Goal: Task Accomplishment & Management: Complete application form

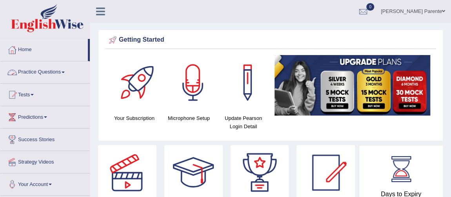
click at [31, 72] on link "Practice Questions" at bounding box center [44, 71] width 89 height 20
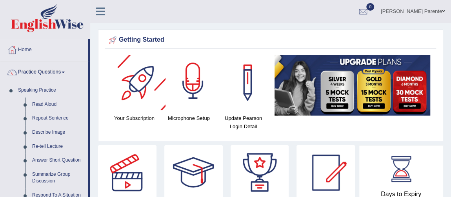
scroll to position [172, 0]
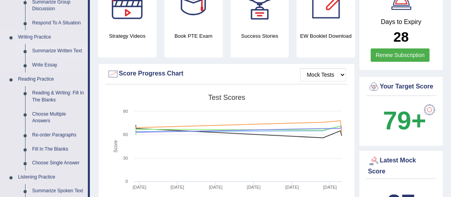
click at [40, 51] on link "Summarize Written Text" at bounding box center [58, 51] width 59 height 14
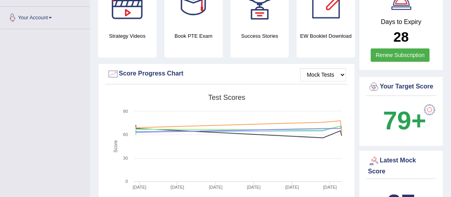
scroll to position [187, 0]
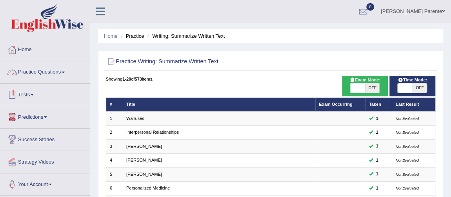
click at [47, 73] on link "Practice Questions" at bounding box center [44, 71] width 89 height 20
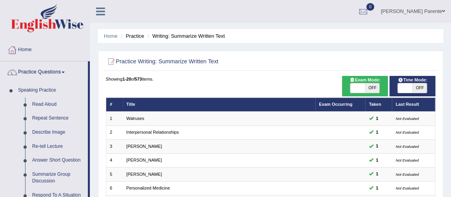
scroll to position [172, 0]
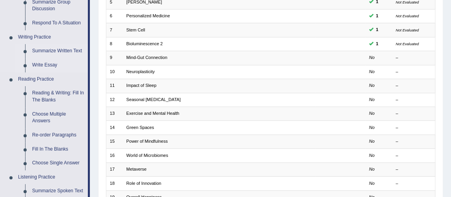
click at [52, 61] on link "Write Essay" at bounding box center [58, 65] width 59 height 14
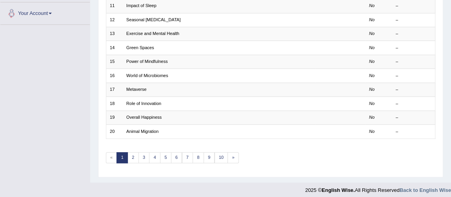
scroll to position [415, 0]
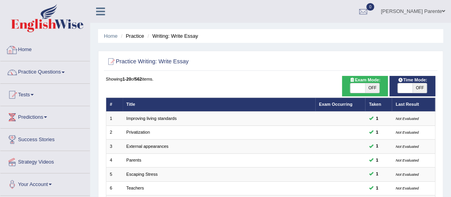
click at [33, 52] on link "Home" at bounding box center [44, 49] width 89 height 20
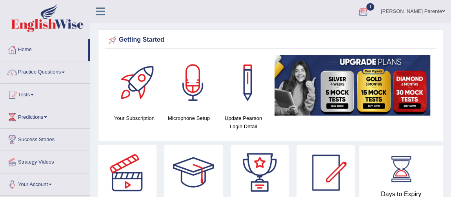
click at [361, 15] on div at bounding box center [363, 12] width 12 height 12
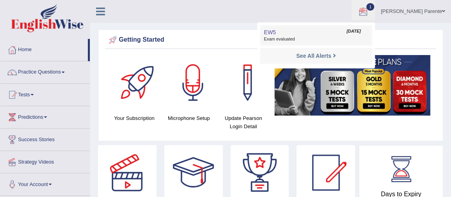
click at [319, 29] on link "EW5 Aug 28, 2025 Exam evaluated" at bounding box center [316, 35] width 108 height 16
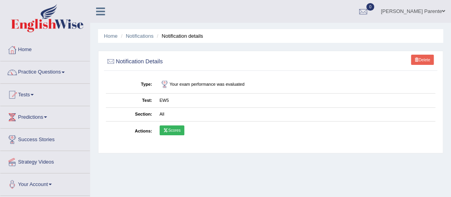
click at [174, 129] on link "Scores" at bounding box center [172, 130] width 25 height 10
click at [182, 128] on link "Scores" at bounding box center [172, 130] width 25 height 10
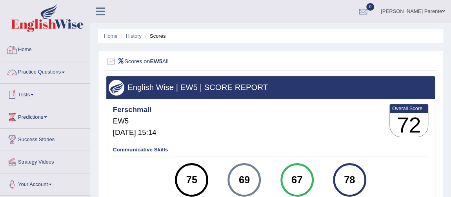
click at [27, 48] on link "Home" at bounding box center [44, 49] width 89 height 20
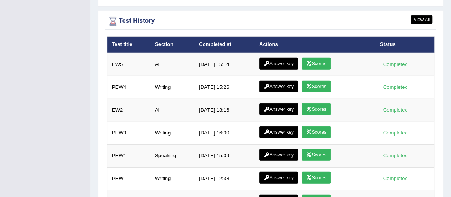
scroll to position [1088, 0]
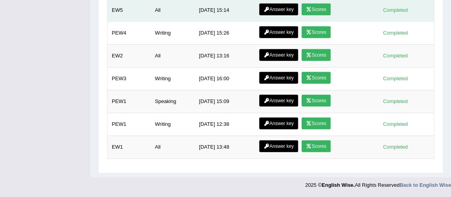
click at [280, 15] on link "Answer key" at bounding box center [278, 10] width 39 height 12
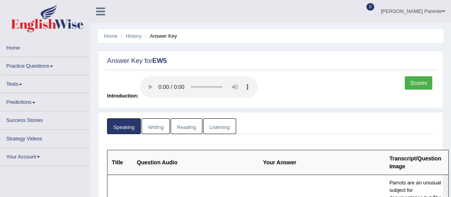
click at [146, 127] on link "Writing" at bounding box center [156, 126] width 28 height 16
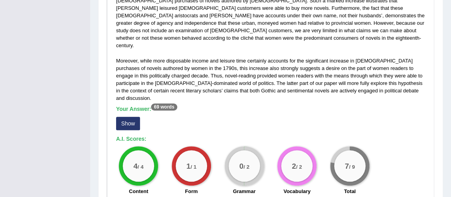
scroll to position [229, 0]
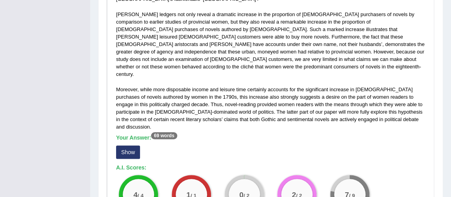
click at [124, 145] on button "Show" at bounding box center [128, 151] width 24 height 13
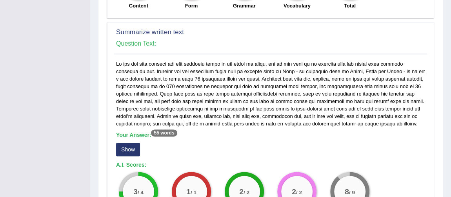
scroll to position [472, 0]
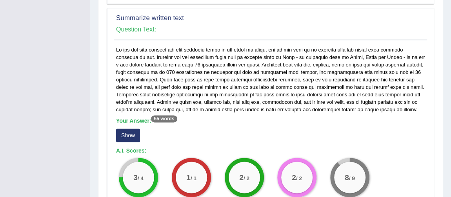
click at [116, 128] on button "Show" at bounding box center [128, 134] width 24 height 13
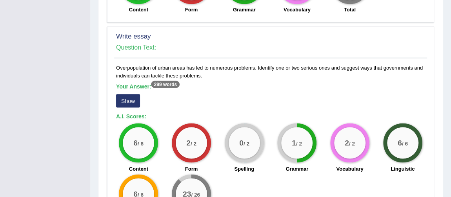
scroll to position [686, 0]
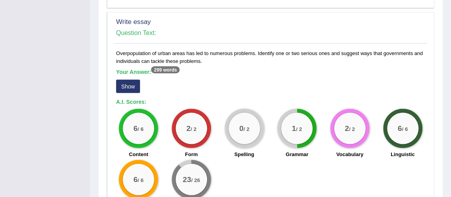
click at [137, 79] on button "Show" at bounding box center [128, 85] width 24 height 13
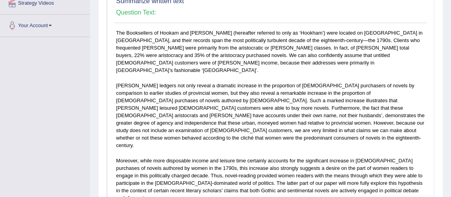
scroll to position [0, 0]
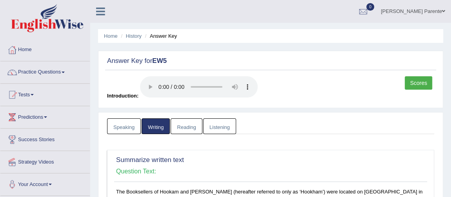
click at [133, 124] on link "Speaking" at bounding box center [124, 126] width 34 height 16
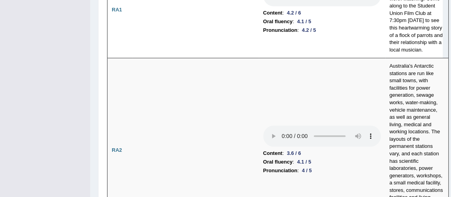
scroll to position [41, 0]
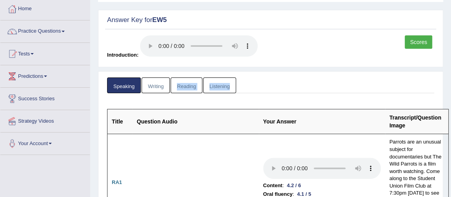
click at [154, 91] on link "Writing" at bounding box center [156, 85] width 28 height 16
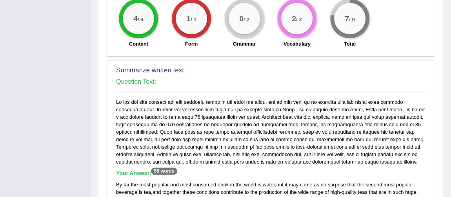
scroll to position [401, 0]
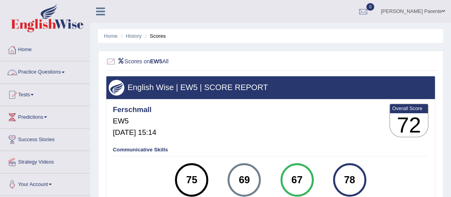
click at [43, 66] on link "Practice Questions" at bounding box center [44, 71] width 89 height 20
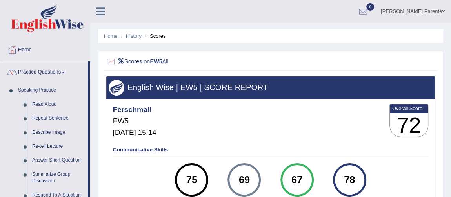
scroll to position [172, 0]
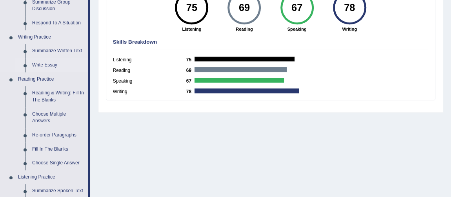
click at [52, 66] on link "Write Essay" at bounding box center [58, 65] width 59 height 14
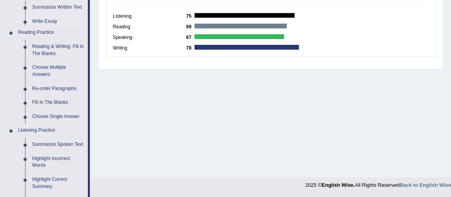
scroll to position [411, 0]
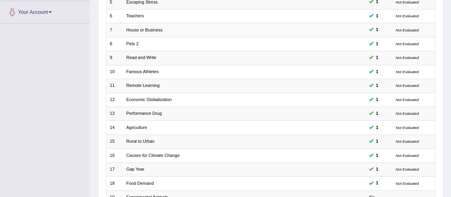
scroll to position [253, 0]
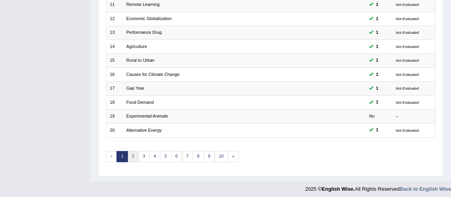
click at [136, 155] on link "2" at bounding box center [132, 156] width 11 height 11
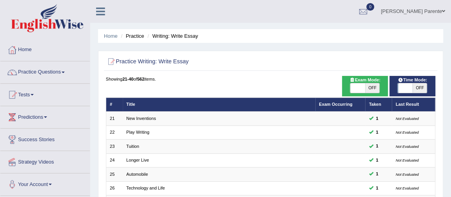
scroll to position [172, 0]
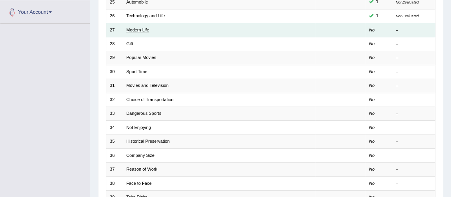
click at [146, 29] on link "Modern Life" at bounding box center [137, 29] width 23 height 5
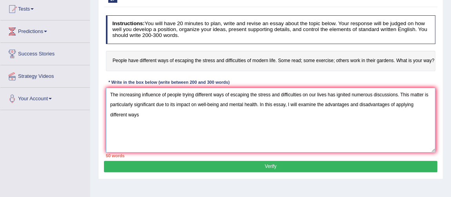
scroll to position [100, 0]
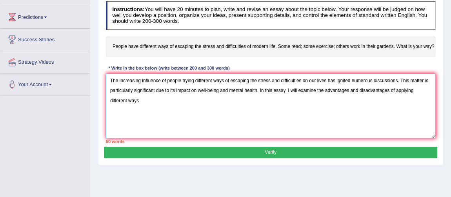
click at [242, 80] on textarea "The increasing influence of people trying different ways of escaping the stress…" at bounding box center [271, 105] width 330 height 65
drag, startPoint x: 142, startPoint y: 102, endPoint x: 397, endPoint y: 87, distance: 255.0
click at [397, 87] on textarea "The increasing influence of people trying different ways of escaping the stress…" at bounding box center [271, 105] width 330 height 65
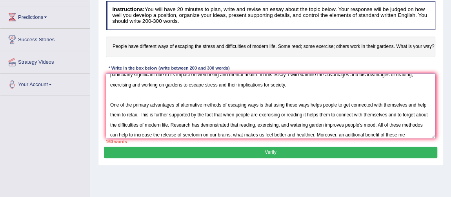
scroll to position [30, 0]
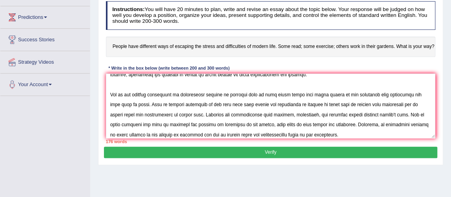
click at [132, 133] on div "Instructions: You will have 20 minutes to plan, write and revise an essay about…" at bounding box center [270, 72] width 333 height 148
click at [132, 133] on textarea at bounding box center [271, 105] width 330 height 65
click at [330, 134] on textarea at bounding box center [271, 105] width 330 height 65
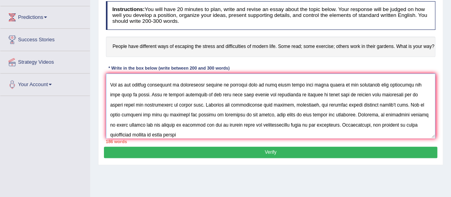
click at [146, 133] on textarea at bounding box center [271, 105] width 330 height 65
click at [178, 134] on textarea at bounding box center [271, 105] width 330 height 65
click at [370, 122] on textarea at bounding box center [271, 105] width 330 height 65
click at [208, 132] on textarea at bounding box center [271, 105] width 330 height 65
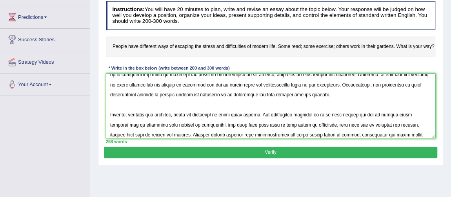
scroll to position [101, 0]
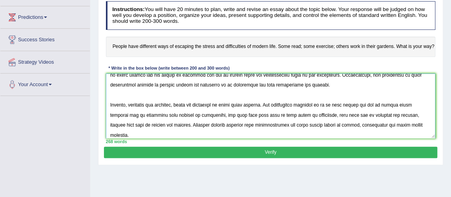
click at [355, 123] on textarea at bounding box center [271, 105] width 330 height 65
click at [284, 125] on textarea at bounding box center [271, 105] width 330 height 65
click at [319, 124] on textarea at bounding box center [271, 105] width 330 height 65
click at [309, 124] on textarea at bounding box center [271, 105] width 330 height 65
click at [313, 124] on textarea at bounding box center [271, 105] width 330 height 65
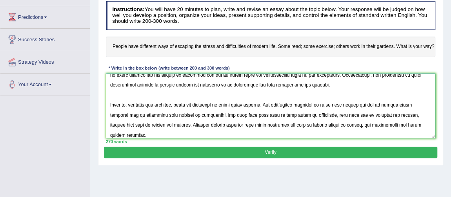
click at [291, 135] on textarea at bounding box center [271, 105] width 330 height 65
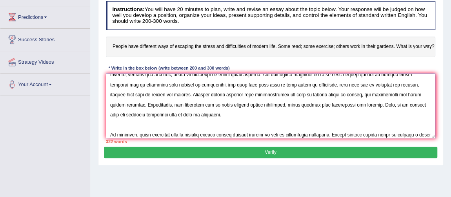
scroll to position [148, 0]
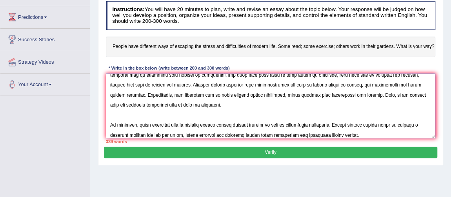
drag, startPoint x: 428, startPoint y: 75, endPoint x: 432, endPoint y: 77, distance: 5.4
click at [432, 77] on textarea at bounding box center [271, 105] width 330 height 65
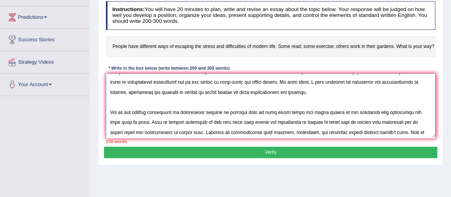
scroll to position [0, 0]
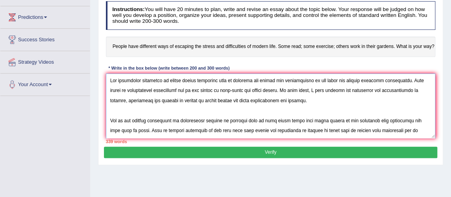
click at [309, 78] on textarea at bounding box center [271, 105] width 330 height 65
click at [302, 80] on textarea at bounding box center [271, 105] width 330 height 65
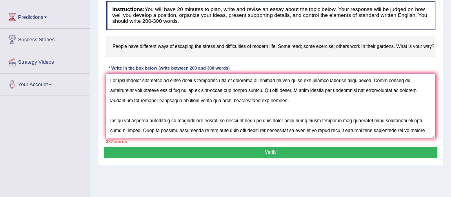
click at [202, 89] on textarea at bounding box center [271, 105] width 330 height 65
drag, startPoint x: 342, startPoint y: 89, endPoint x: 131, endPoint y: 98, distance: 210.4
click at [131, 98] on textarea at bounding box center [271, 105] width 330 height 65
click at [342, 89] on textarea at bounding box center [271, 105] width 330 height 65
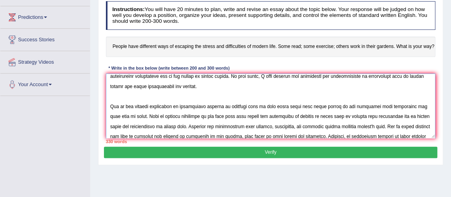
scroll to position [33, 0]
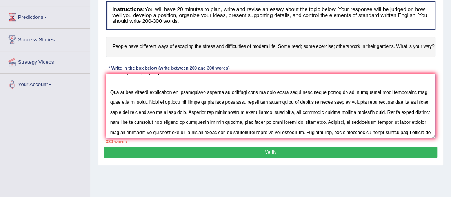
click at [257, 89] on textarea at bounding box center [271, 105] width 330 height 65
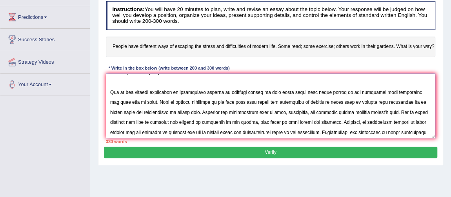
click at [131, 100] on textarea at bounding box center [271, 105] width 330 height 65
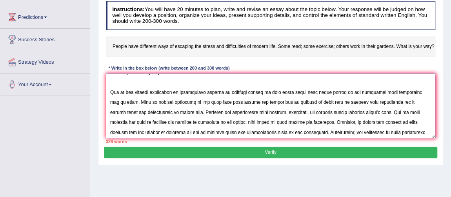
click at [380, 101] on textarea at bounding box center [271, 105] width 330 height 65
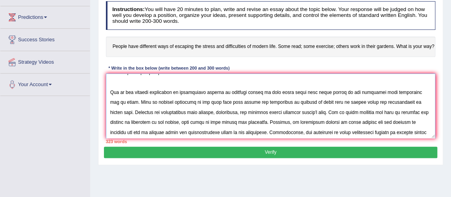
scroll to position [50, 0]
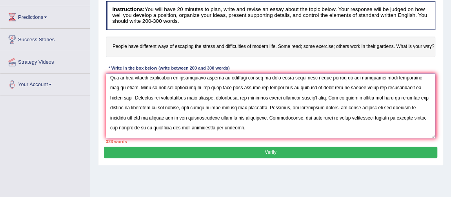
click at [249, 96] on textarea at bounding box center [271, 105] width 330 height 65
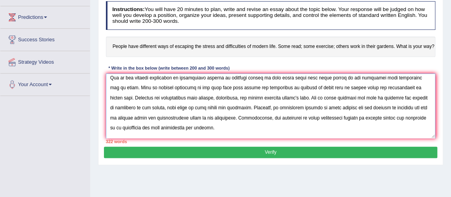
click at [242, 96] on textarea at bounding box center [271, 105] width 330 height 65
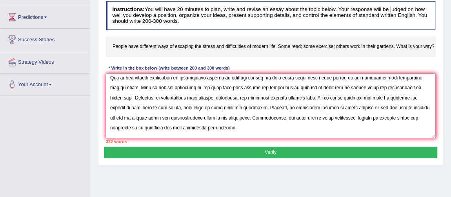
click at [271, 98] on textarea at bounding box center [271, 105] width 330 height 65
click at [398, 96] on textarea at bounding box center [271, 105] width 330 height 65
click at [130, 107] on textarea at bounding box center [271, 105] width 330 height 65
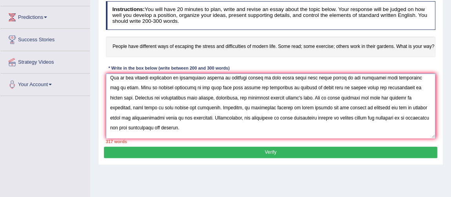
click at [120, 107] on textarea at bounding box center [271, 105] width 330 height 65
click at [193, 107] on textarea at bounding box center [271, 105] width 330 height 65
click at [418, 107] on textarea at bounding box center [271, 105] width 330 height 65
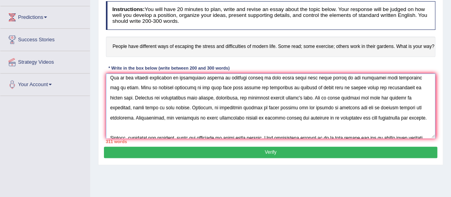
click at [406, 104] on textarea at bounding box center [271, 105] width 330 height 65
click at [206, 118] on textarea at bounding box center [271, 105] width 330 height 65
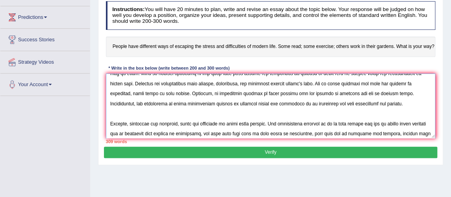
drag, startPoint x: 154, startPoint y: 103, endPoint x: 233, endPoint y: 103, distance: 79.2
click at [233, 103] on textarea at bounding box center [271, 105] width 330 height 65
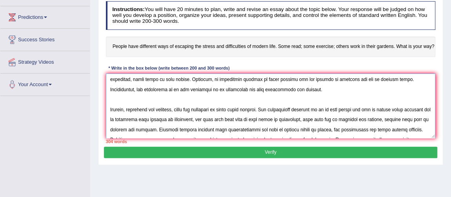
scroll to position [100, 0]
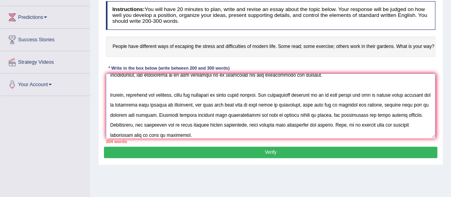
drag, startPoint x: 177, startPoint y: 102, endPoint x: 221, endPoint y: 102, distance: 43.5
click at [221, 102] on textarea at bounding box center [271, 105] width 330 height 65
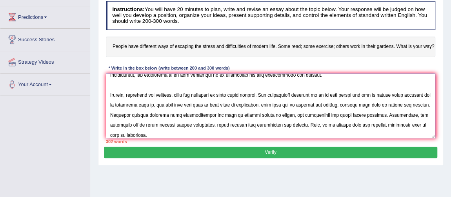
click at [199, 102] on textarea at bounding box center [271, 105] width 330 height 65
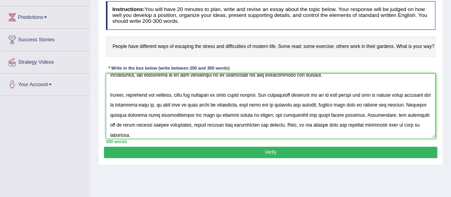
click at [205, 104] on textarea at bounding box center [271, 105] width 330 height 65
click at [179, 105] on textarea at bounding box center [271, 105] width 330 height 65
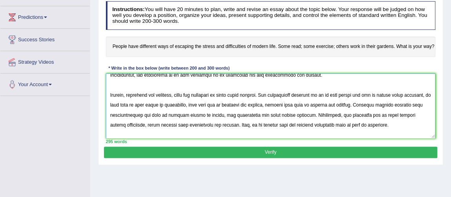
click at [172, 103] on textarea at bounding box center [271, 105] width 330 height 65
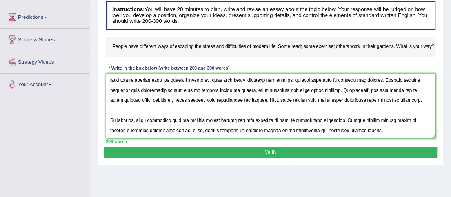
scroll to position [141, 0]
click at [338, 88] on textarea at bounding box center [271, 105] width 330 height 65
type textarea "The increasing influence of people trying different ways of escaping the stress…"
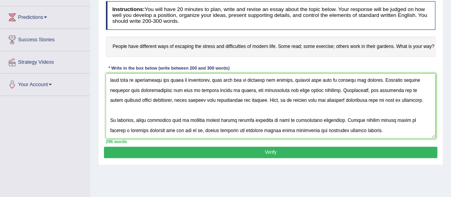
click at [337, 141] on div "296 words" at bounding box center [271, 141] width 330 height 6
click at [337, 143] on div "Instructions: You will have 20 minutes to plan, write and revise an essay about…" at bounding box center [270, 72] width 333 height 148
click at [335, 145] on div "Instructions: You will have 20 minutes to plan, write and revise an essay about…" at bounding box center [270, 72] width 333 height 148
click at [333, 152] on button "Verify" at bounding box center [270, 151] width 333 height 11
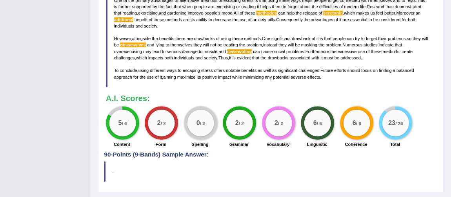
scroll to position [261, 0]
